Goal: Book appointment/travel/reservation

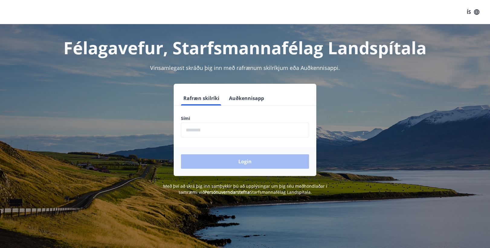
click at [219, 131] on input "phone" at bounding box center [245, 130] width 128 height 15
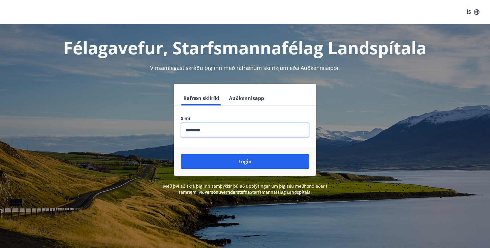
type input "********"
click at [181, 155] on button "Login" at bounding box center [245, 162] width 128 height 14
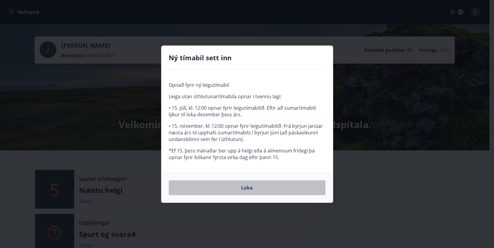
click at [250, 186] on button "Loka" at bounding box center [247, 187] width 157 height 15
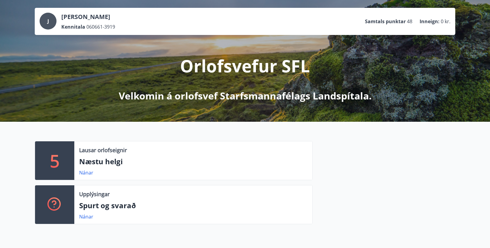
scroll to position [30, 0]
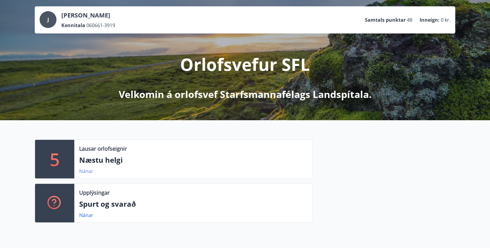
click at [85, 171] on link "Nánar" at bounding box center [86, 171] width 14 height 7
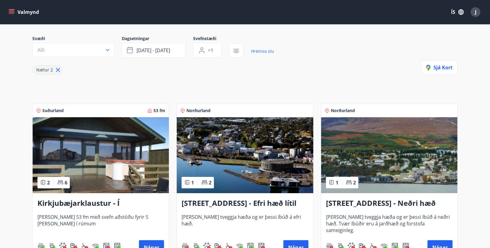
scroll to position [33, 0]
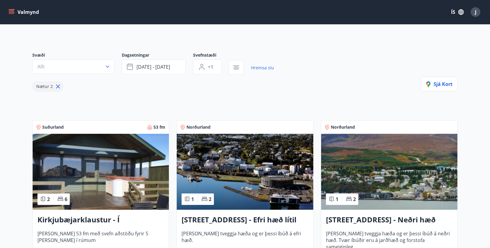
click at [20, 11] on button "Valmynd" at bounding box center [24, 12] width 34 height 11
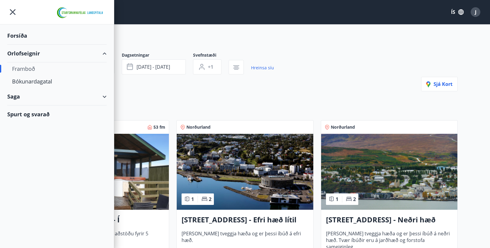
click at [23, 54] on div "Orlofseignir" at bounding box center [56, 54] width 99 height 18
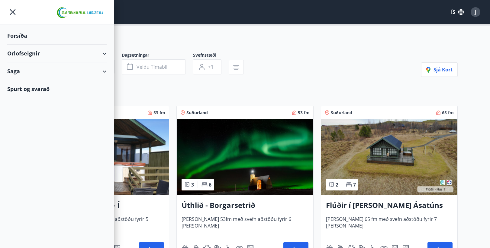
type input "*"
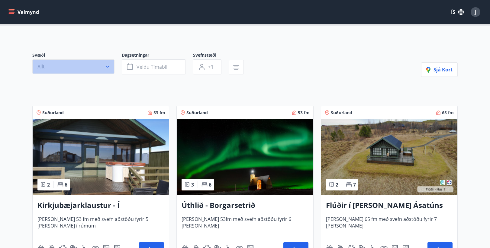
click at [110, 67] on icon "button" at bounding box center [107, 67] width 6 height 6
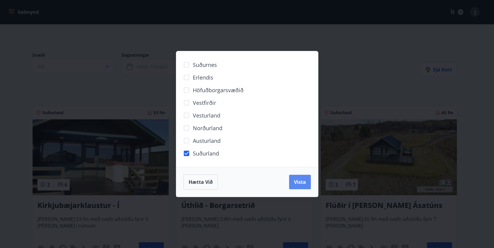
click at [300, 180] on span "Vista" at bounding box center [300, 182] width 12 height 7
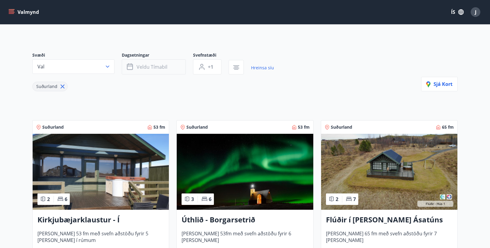
click at [155, 66] on span "Veldu tímabil" at bounding box center [151, 67] width 31 height 7
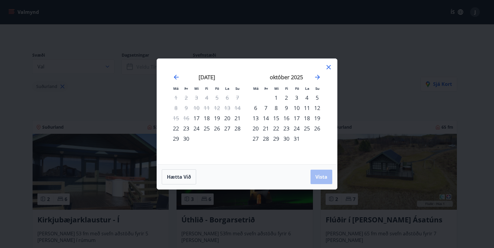
click at [218, 128] on div "26" at bounding box center [217, 128] width 10 height 10
click at [174, 139] on div "29" at bounding box center [176, 139] width 10 height 10
click at [320, 177] on span "Vista" at bounding box center [321, 177] width 12 height 7
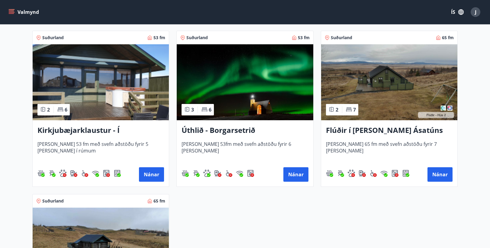
scroll to position [60, 0]
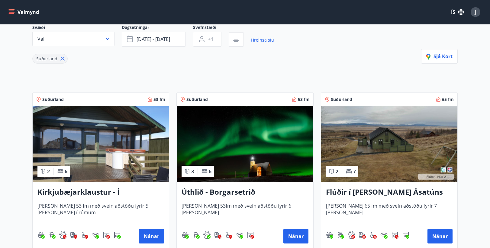
click at [380, 190] on h3 "Flúðir í [PERSON_NAME] Ásatúns hús 2 - í [GEOGRAPHIC_DATA] E" at bounding box center [389, 192] width 126 height 11
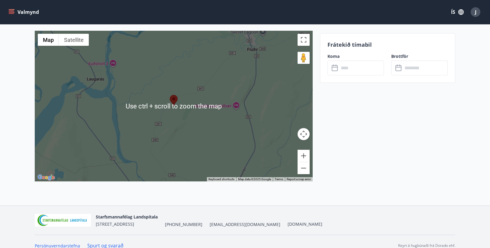
scroll to position [897, 0]
